Goal: Check status: Check status

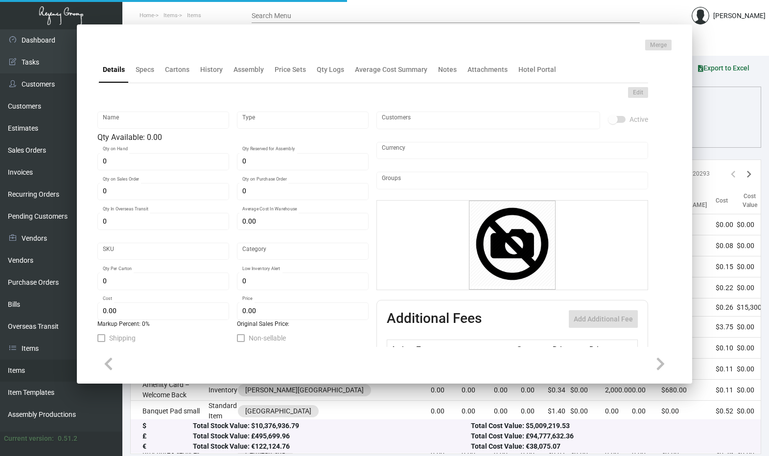
type input "Key Holder - 48 Lex"
type input "Inventory"
type input "14,000"
type input "$ 0.16072"
type input "Standard"
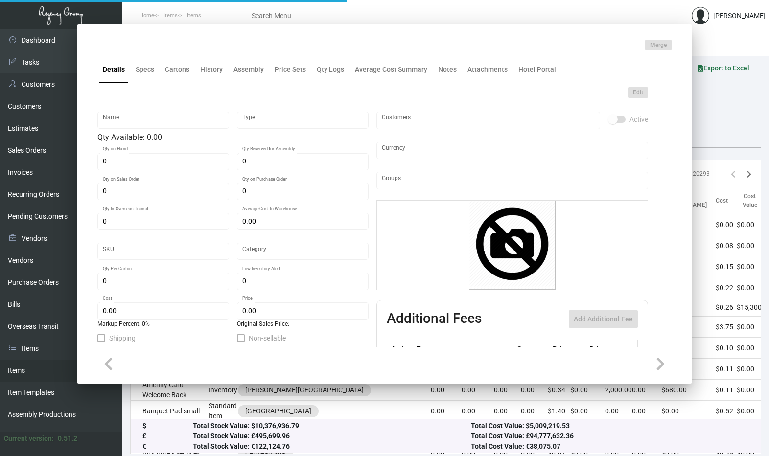
type input "1,000"
type input "$ 0.16215"
type input "$ 0.31"
checkbox input "true"
type input "United States Dollar $"
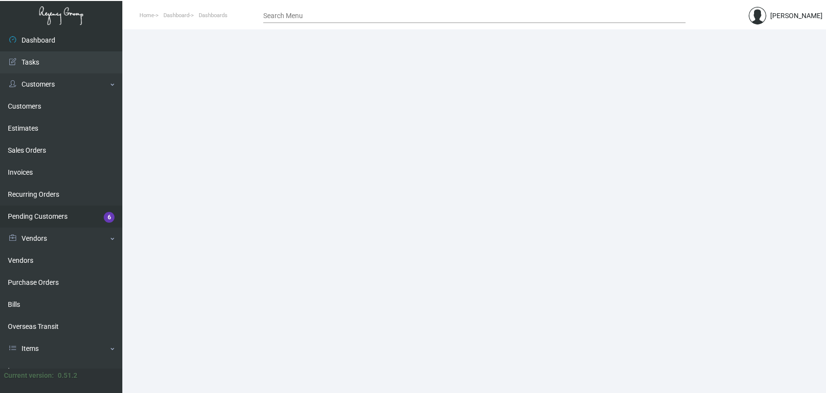
drag, startPoint x: 52, startPoint y: 290, endPoint x: 110, endPoint y: 208, distance: 100.8
click at [52, 290] on link "Purchase Orders" at bounding box center [61, 283] width 122 height 22
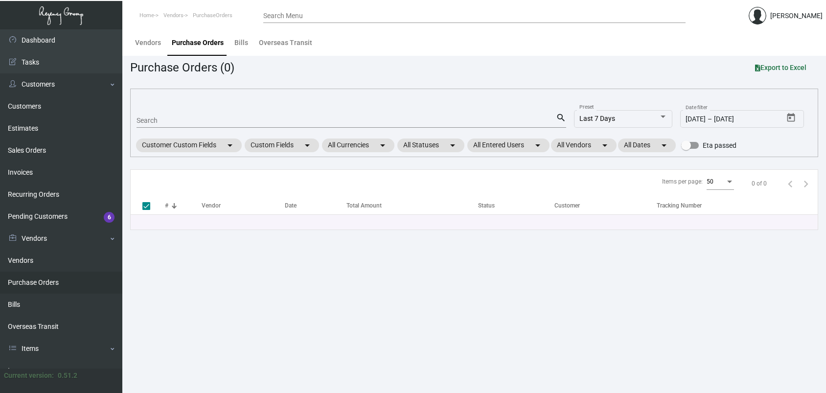
click at [176, 123] on input "Search" at bounding box center [346, 121] width 419 height 8
type input "1"
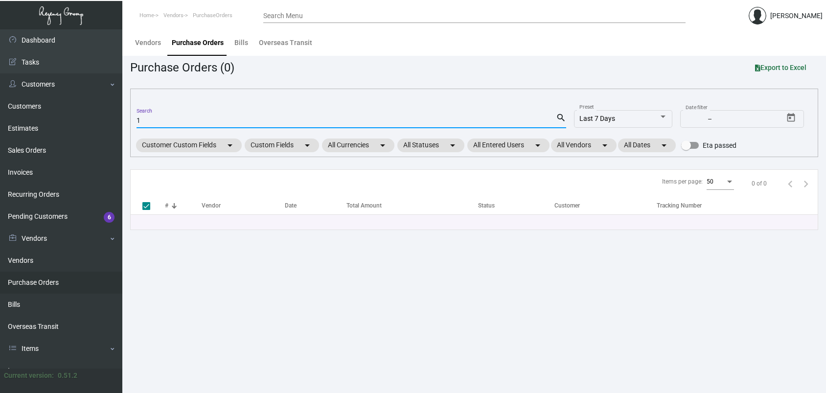
type input "10"
checkbox input "false"
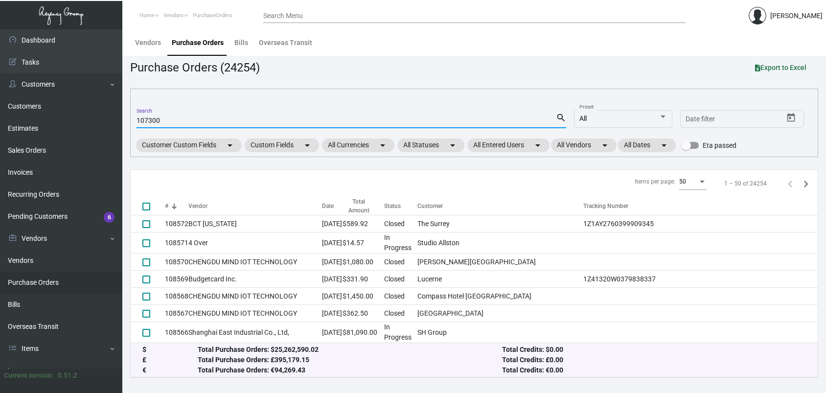
type input "107300"
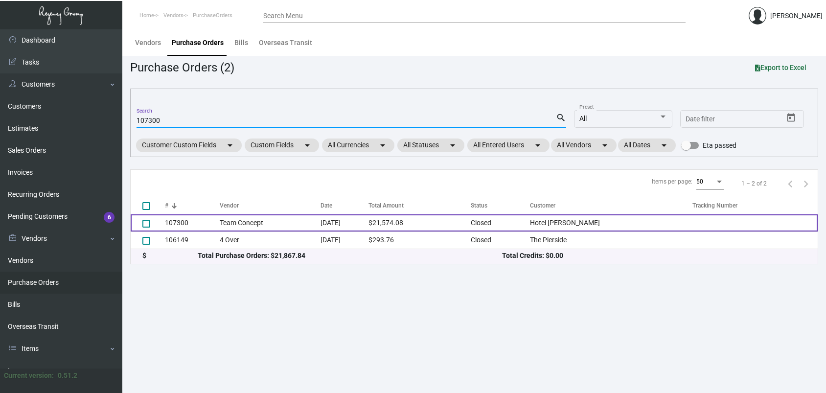
click at [274, 229] on td "Team Concept" at bounding box center [270, 222] width 101 height 17
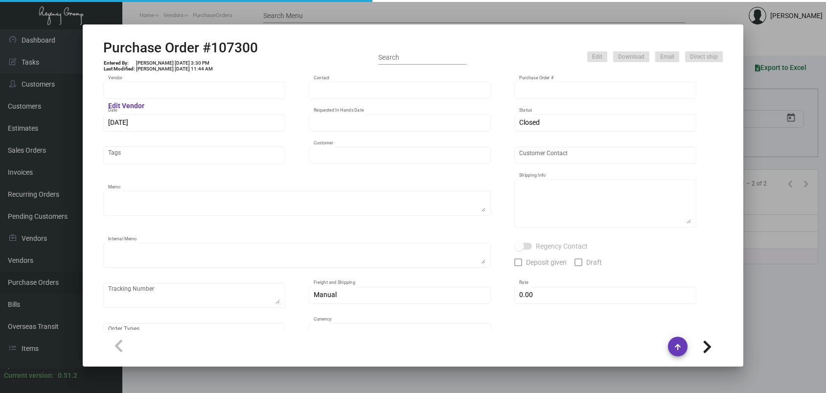
type input "Team Concept"
type input "[PERSON_NAME]"
type input "107300"
type input "[DATE]"
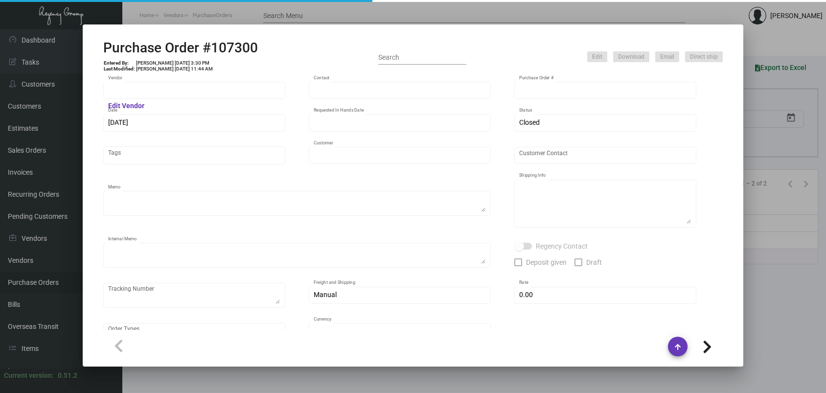
type input "Hotel [PERSON_NAME]"
type textarea "PLEASE SEND PDF PROOFS TO OUR ART TEAM ; [EMAIL_ADDRESS][DOMAIN_NAME] WITH ME I…"
type textarea "Split Shipping - See below: 10K DIRECT TO HOTEL: [GEOGRAPHIC_DATA][PERSON_NAME]…"
type textarea "9.10 - Proofs sent over; APPROVED. // Estimated ship date set for 9/24. 10,000 …"
type input "$ 0.00"
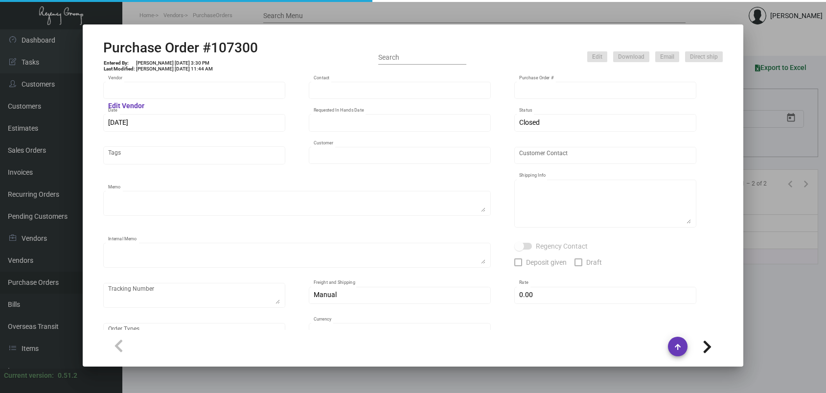
type input "United States Dollar $"
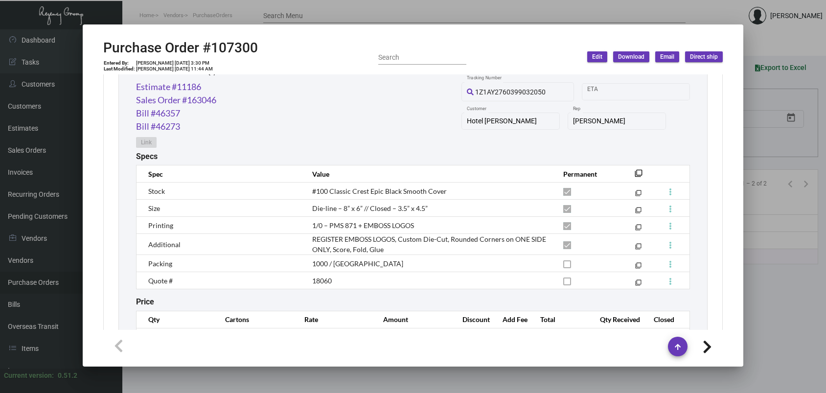
scroll to position [517, 0]
drag, startPoint x: 352, startPoint y: 194, endPoint x: 383, endPoint y: 187, distance: 31.5
click at [383, 187] on span "#100 Classic Crest Epic Black Smooth Cover" at bounding box center [379, 190] width 135 height 8
click at [9, 2] on div at bounding box center [413, 196] width 826 height 393
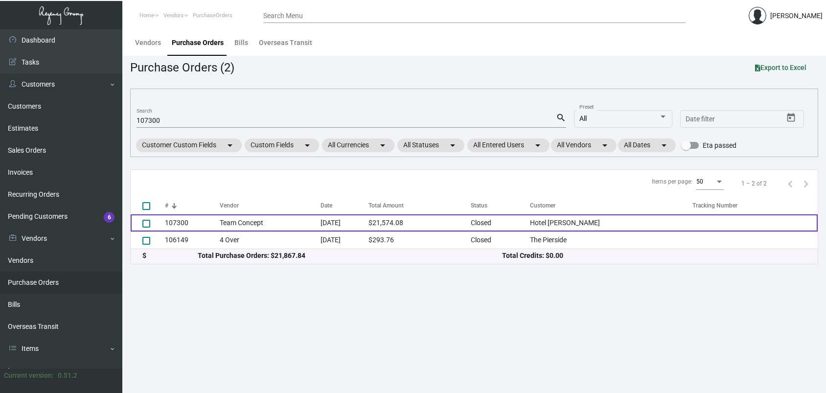
click at [294, 226] on td "Team Concept" at bounding box center [270, 222] width 101 height 17
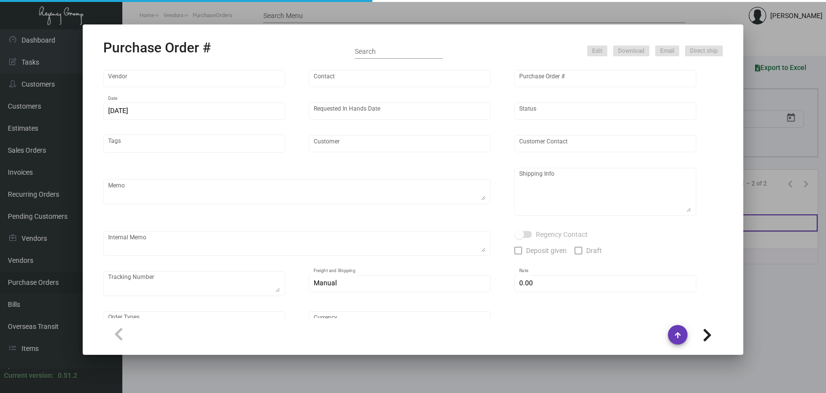
type input "Team Concept"
type input "[PERSON_NAME]"
type input "107300"
type input "[DATE]"
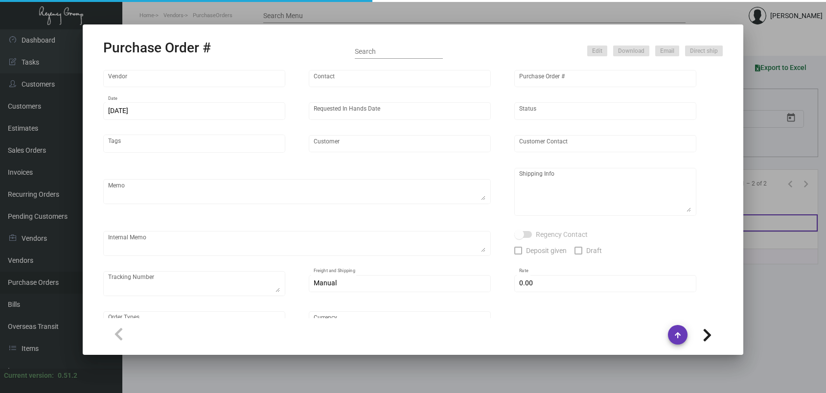
type input "Hotel [PERSON_NAME]"
type textarea "PLEASE SEND PDF PROOFS TO OUR ART TEAM ; [EMAIL_ADDRESS][DOMAIN_NAME] WITH ME I…"
type textarea "Split Shipping - See below: 10K DIRECT TO HOTEL: [GEOGRAPHIC_DATA][PERSON_NAME]…"
type textarea "9.10 - Proofs sent over; APPROVED. // Estimated ship date set for 9/24. 10,000 …"
type input "$ 0.00"
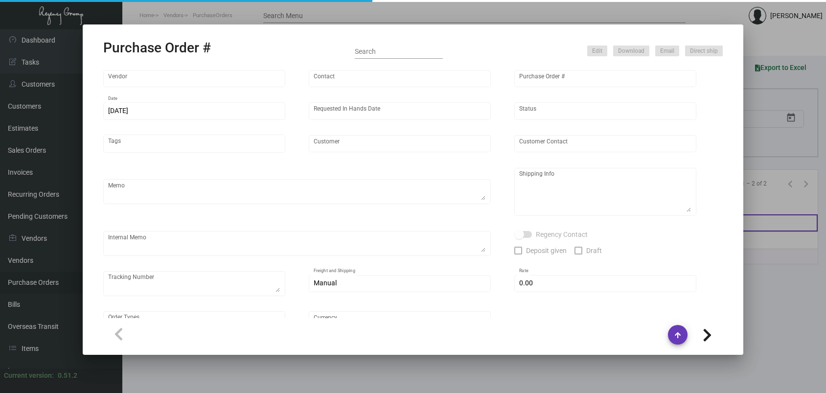
type input "United States Dollar $"
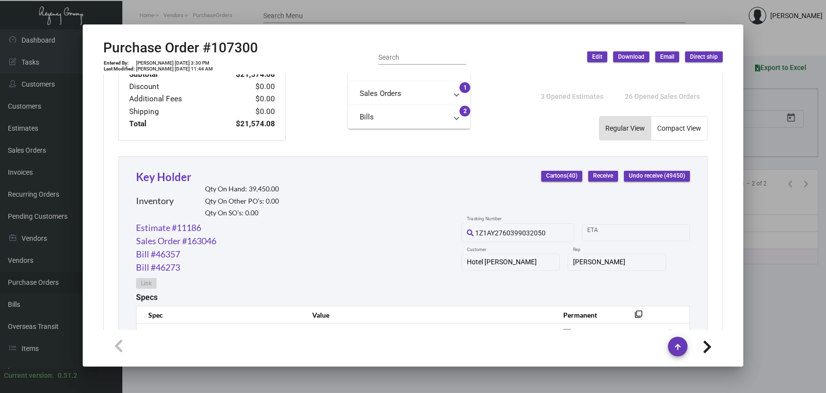
scroll to position [489, 0]
